Goal: Information Seeking & Learning: Find contact information

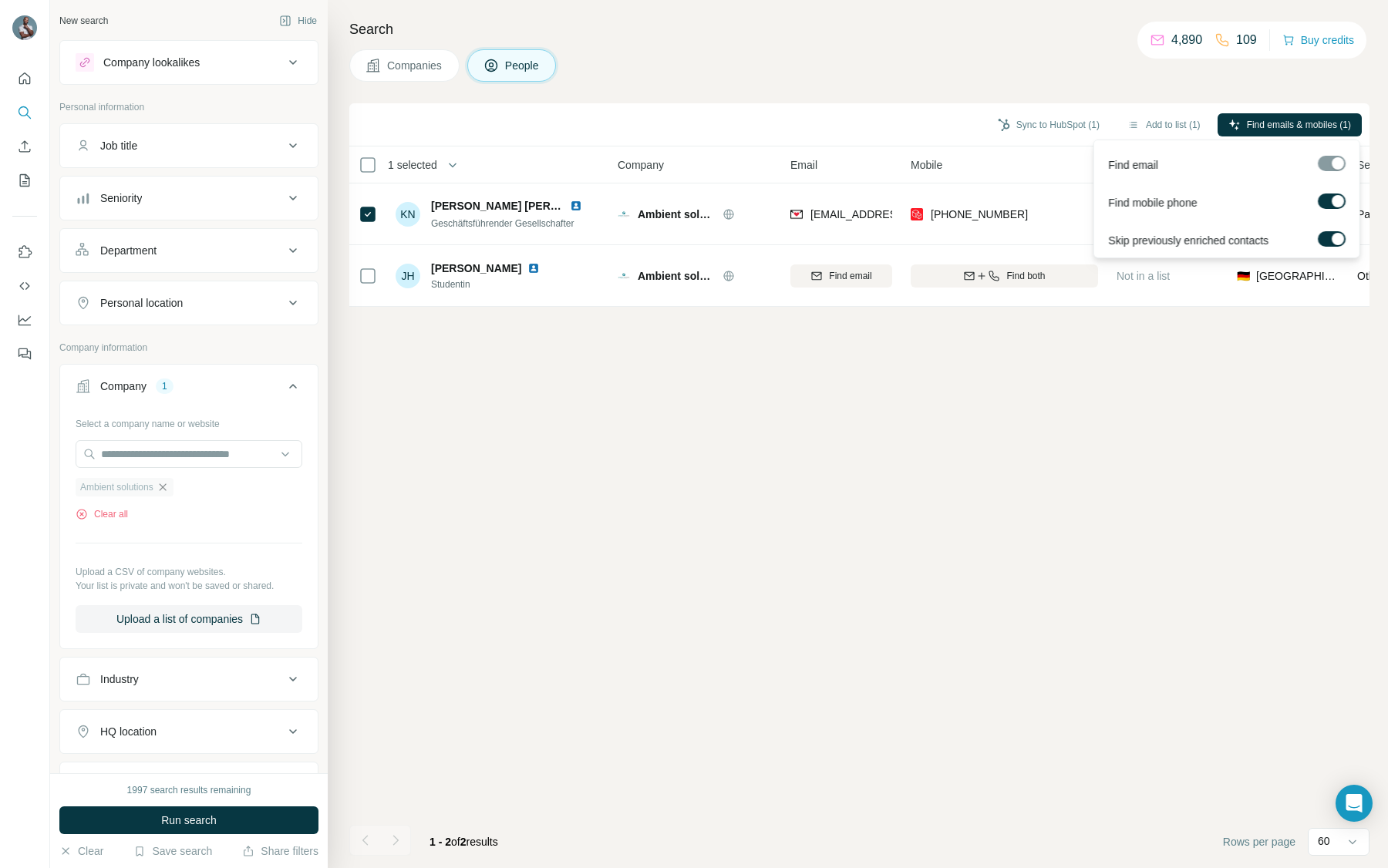
click at [165, 486] on icon "button" at bounding box center [161, 486] width 7 height 7
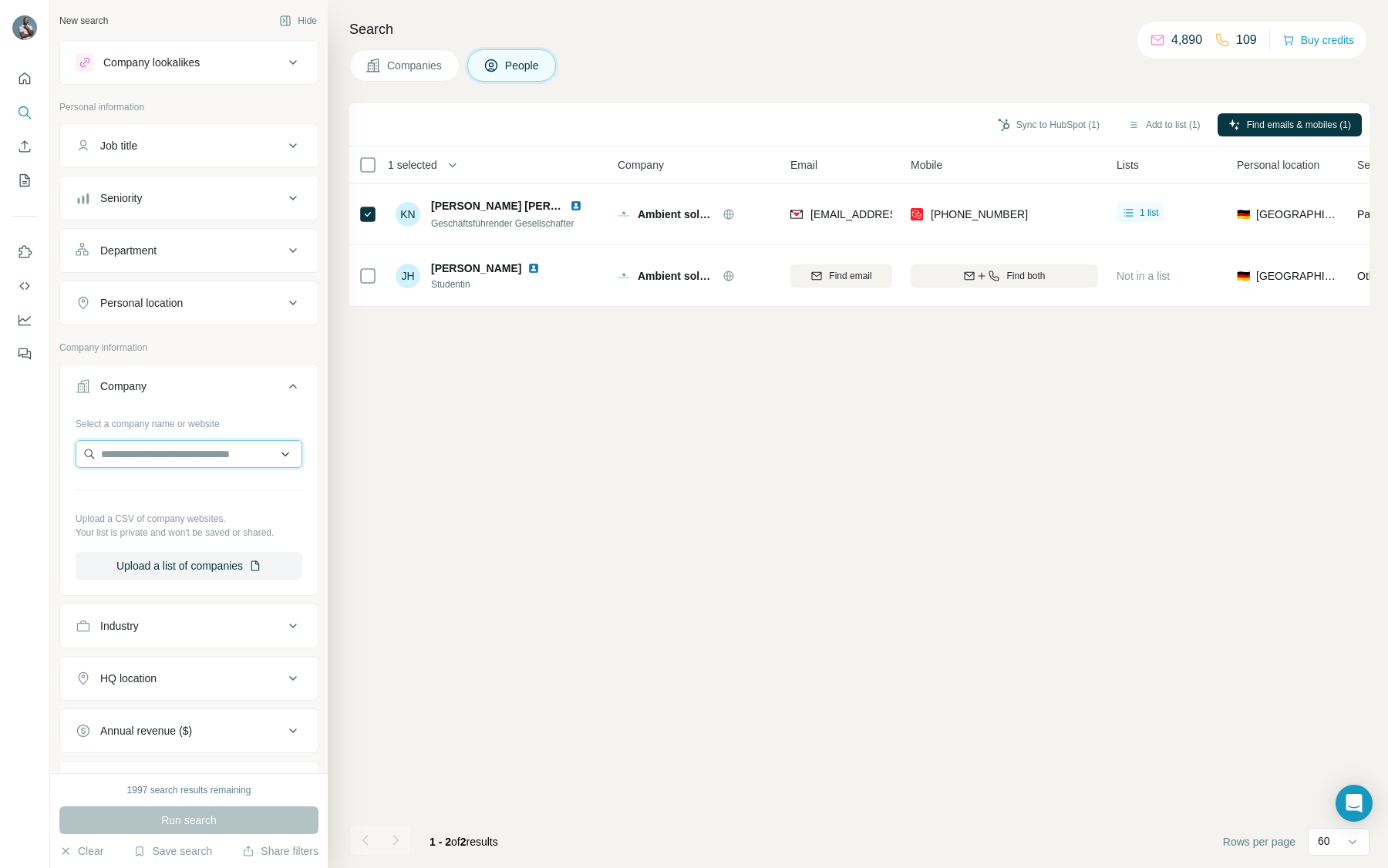
click at [159, 452] on input "text" at bounding box center [189, 454] width 227 height 28
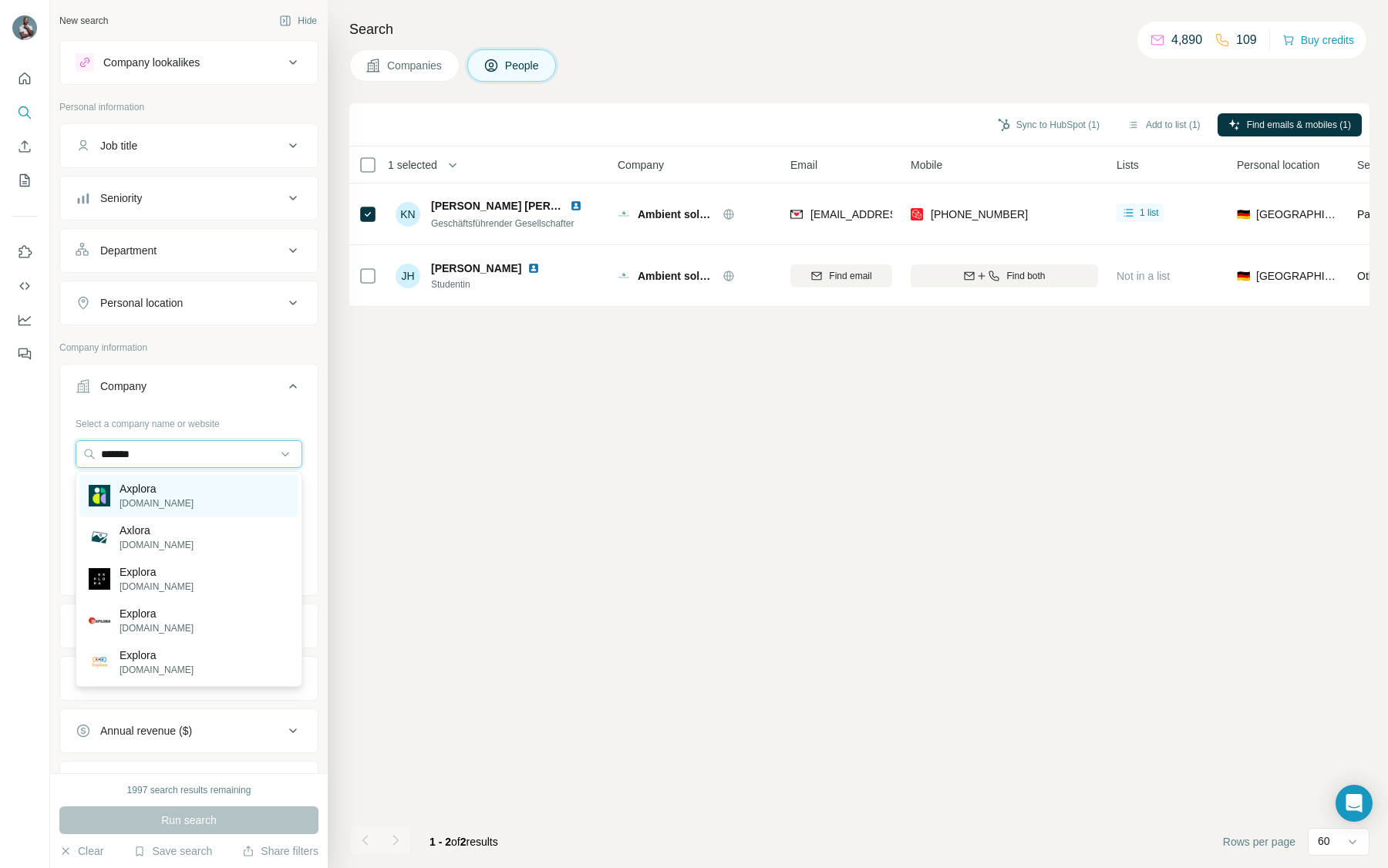
type input "*******"
click at [143, 483] on p "Axplora" at bounding box center [156, 488] width 74 height 15
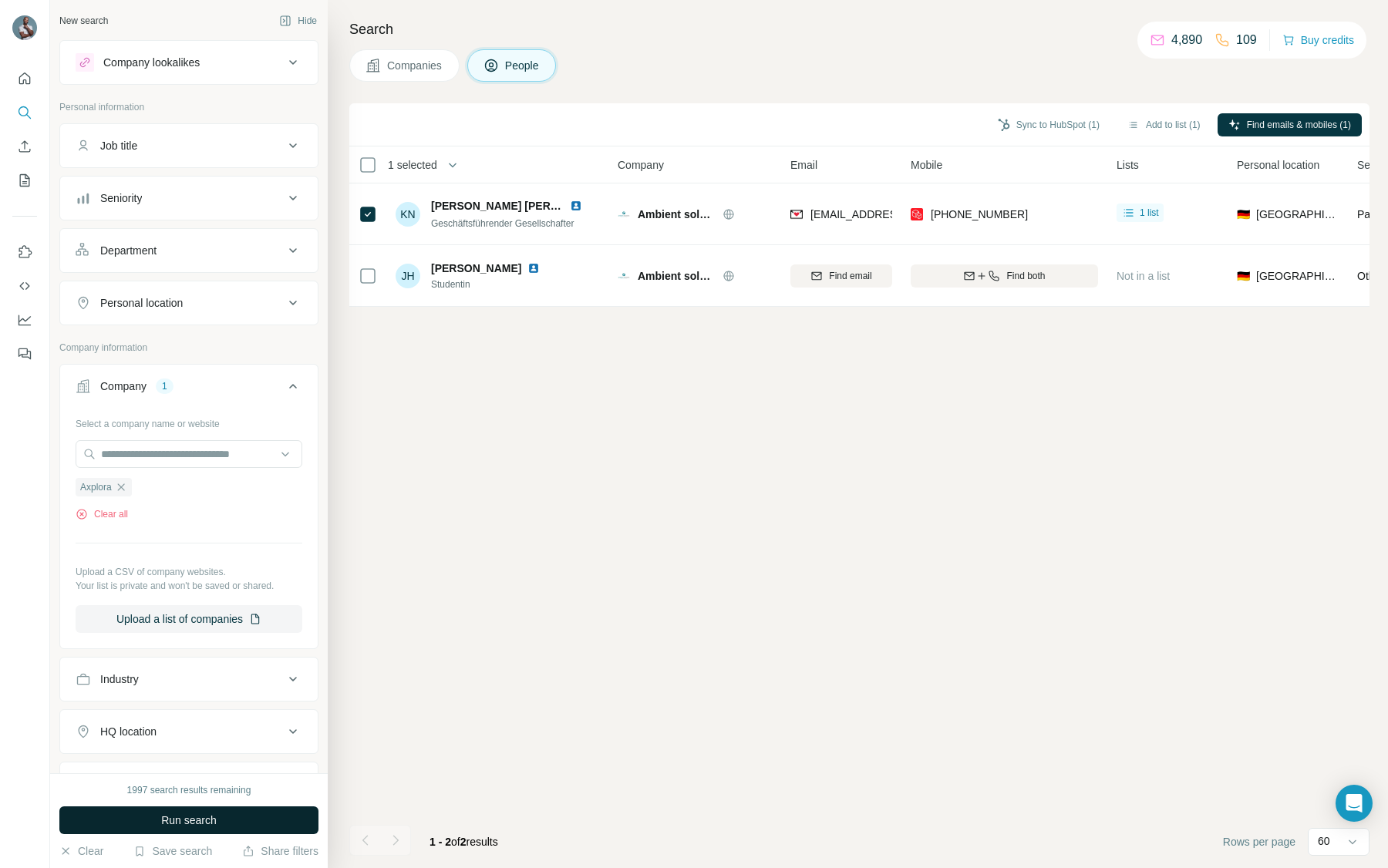
click at [182, 817] on span "Run search" at bounding box center [189, 820] width 55 height 15
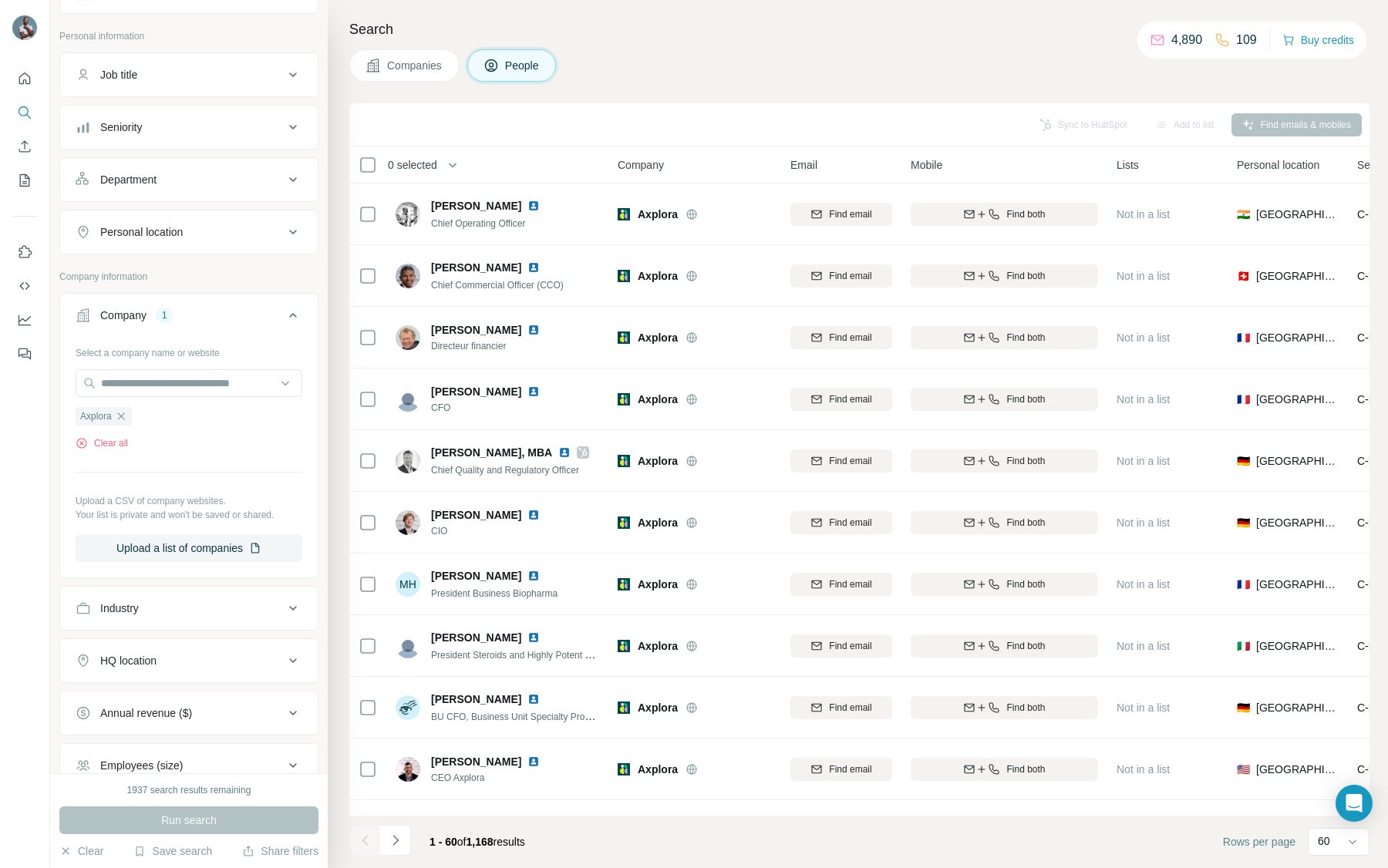
scroll to position [233, 0]
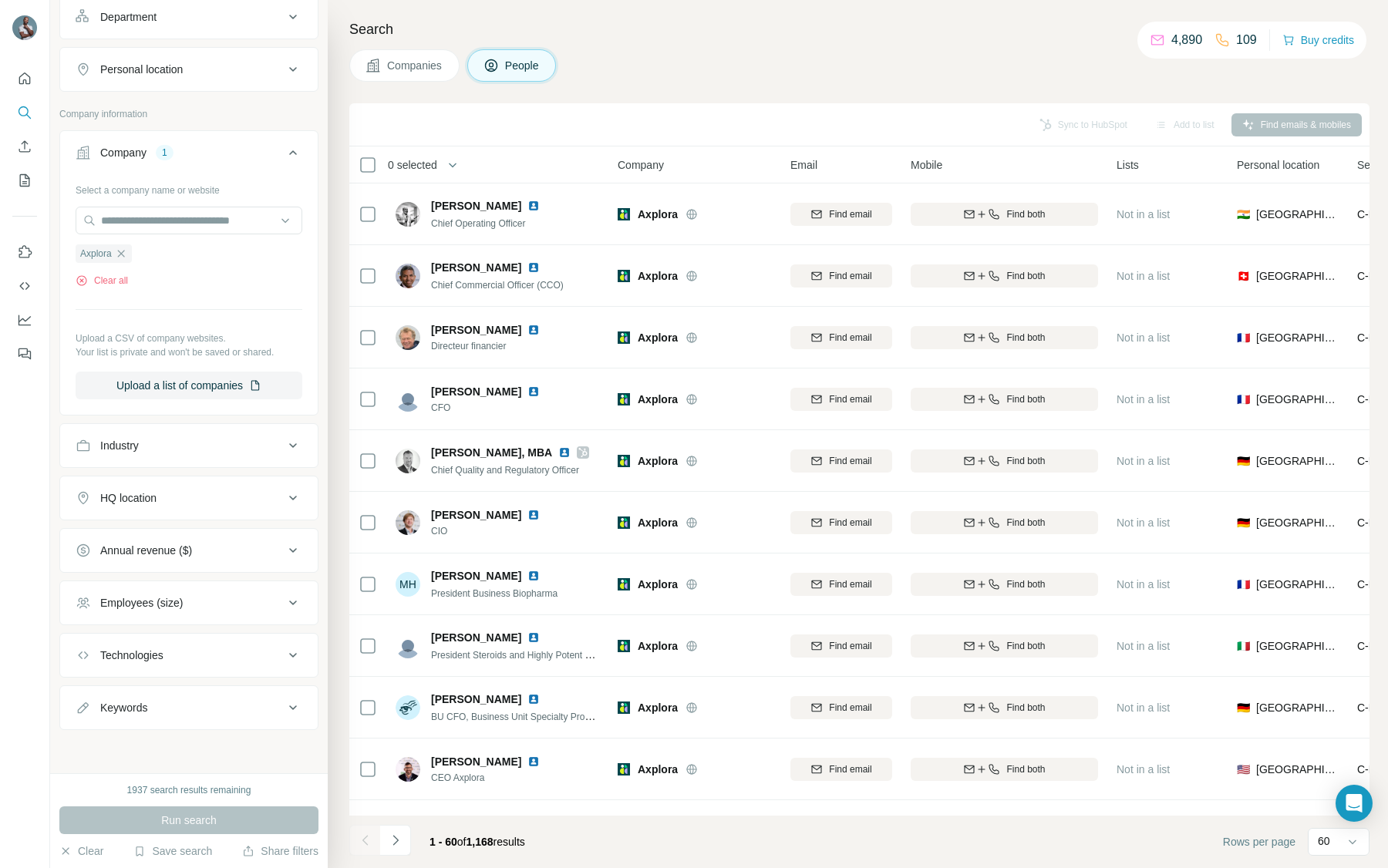
click at [140, 485] on button "HQ location" at bounding box center [189, 497] width 258 height 37
click at [128, 543] on input "text" at bounding box center [189, 536] width 227 height 28
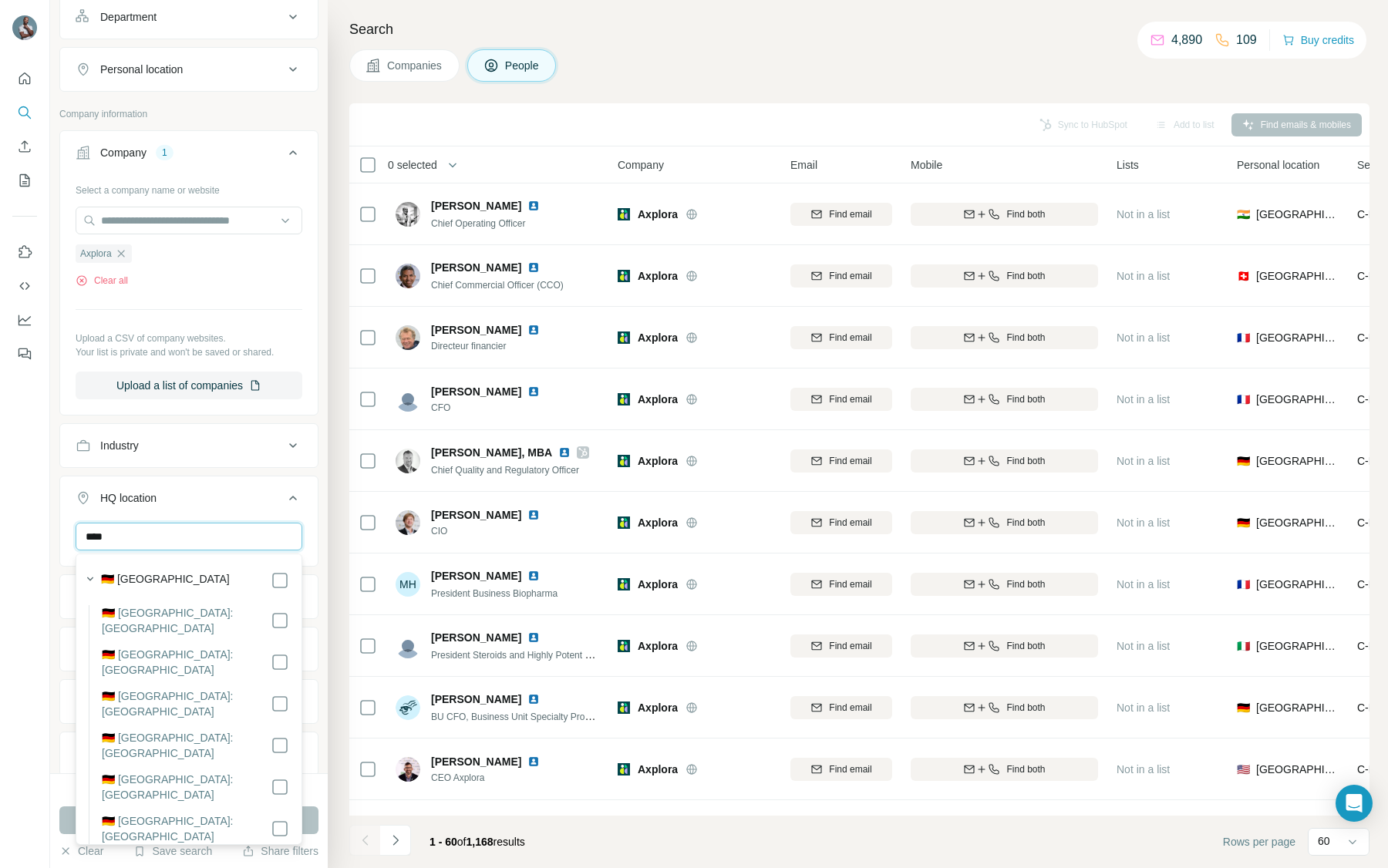
type input "****"
click at [68, 827] on button "Run search" at bounding box center [189, 820] width 259 height 28
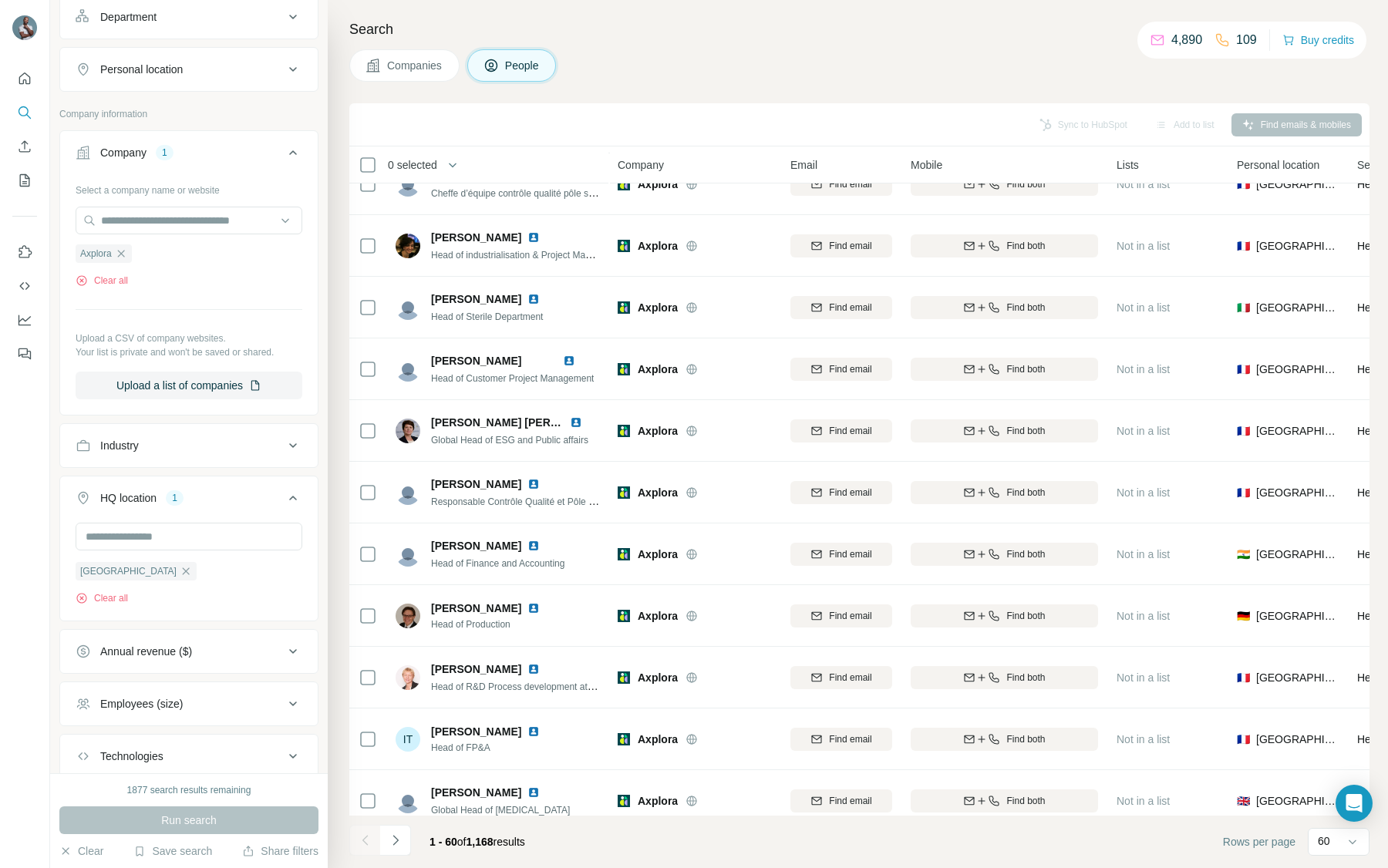
scroll to position [3067, 0]
